Goal: Find contact information: Find contact information

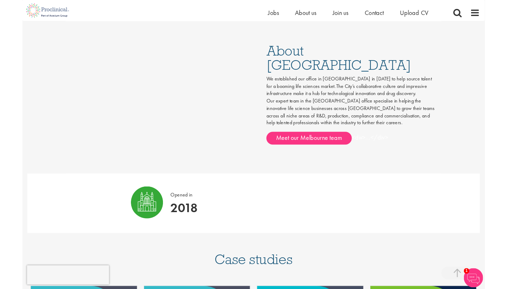
scroll to position [362, 0]
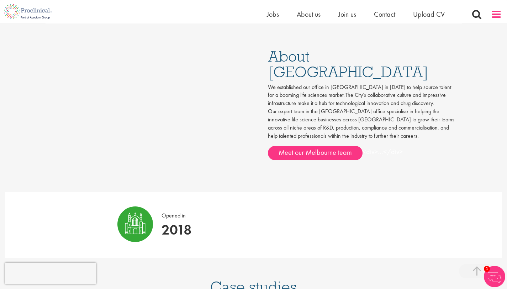
click at [494, 15] on span at bounding box center [496, 14] width 11 height 11
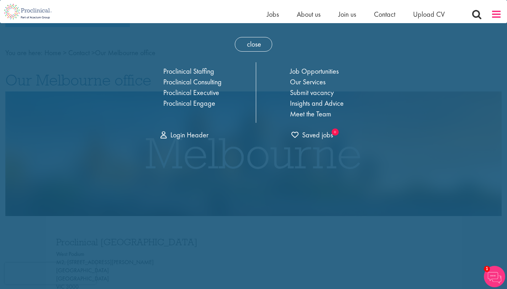
scroll to position [0, 0]
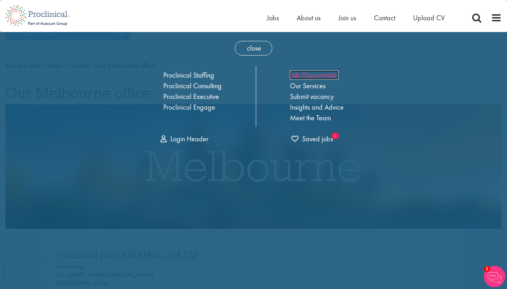
click at [327, 74] on link "Job Opportunities" at bounding box center [314, 74] width 49 height 9
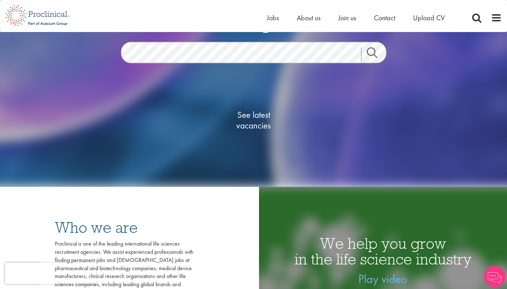
scroll to position [55, 0]
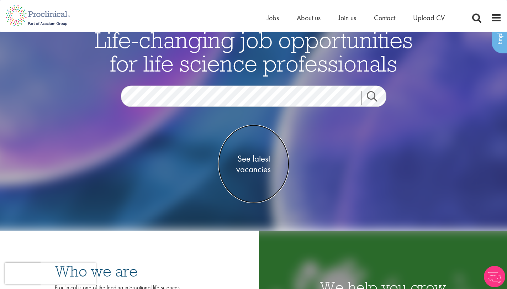
click at [252, 164] on span "See latest vacancies" at bounding box center [253, 163] width 71 height 21
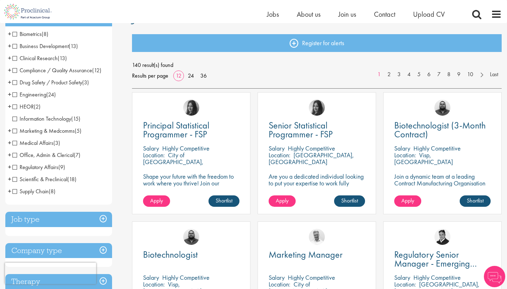
scroll to position [83, 0]
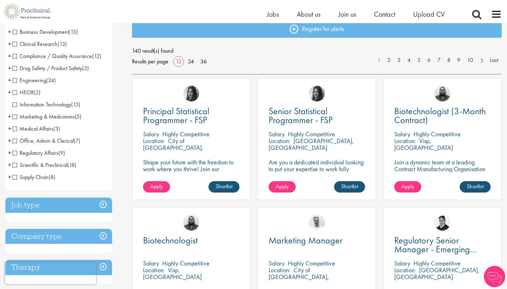
click at [56, 141] on span "Office, Admin & Clerical" at bounding box center [42, 140] width 61 height 7
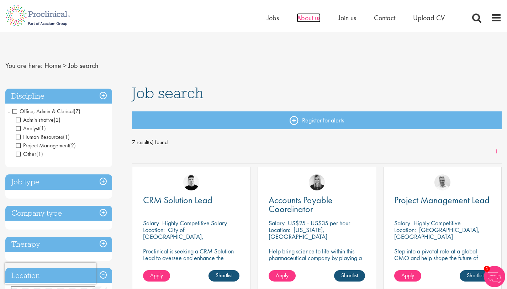
click at [314, 16] on span "About us" at bounding box center [309, 17] width 24 height 9
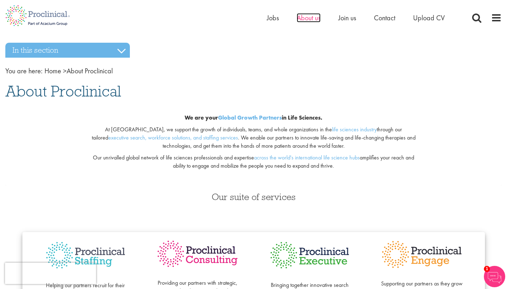
click at [308, 18] on span "About us" at bounding box center [309, 17] width 24 height 9
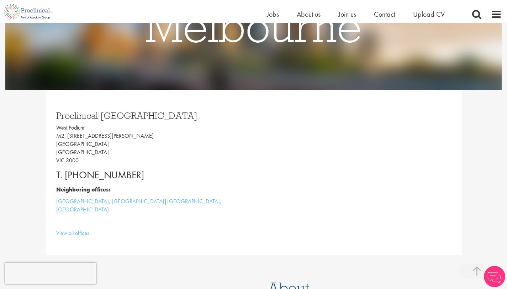
scroll to position [142, 0]
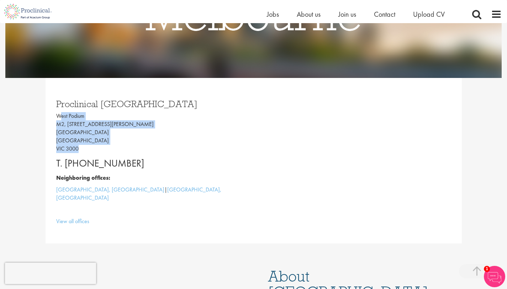
drag, startPoint x: 81, startPoint y: 148, endPoint x: 53, endPoint y: 112, distance: 46.1
click at [53, 112] on div "Proclinical Melbourne West Podium M2, 525 Collins Street Melbourne Australia VI…" at bounding box center [152, 160] width 203 height 137
copy p "West Podium M2, 525 Collins Street Melbourne Australia VIC 3000"
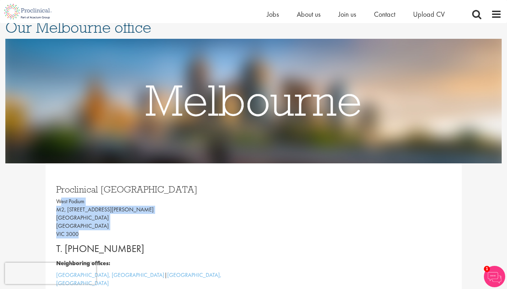
scroll to position [21, 0]
